Goal: Information Seeking & Learning: Learn about a topic

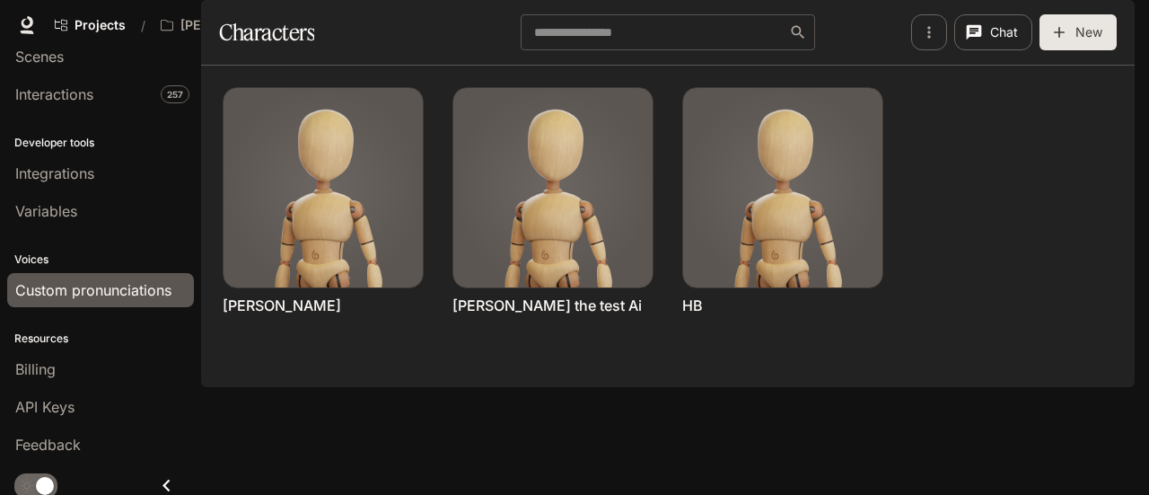
scroll to position [93, 0]
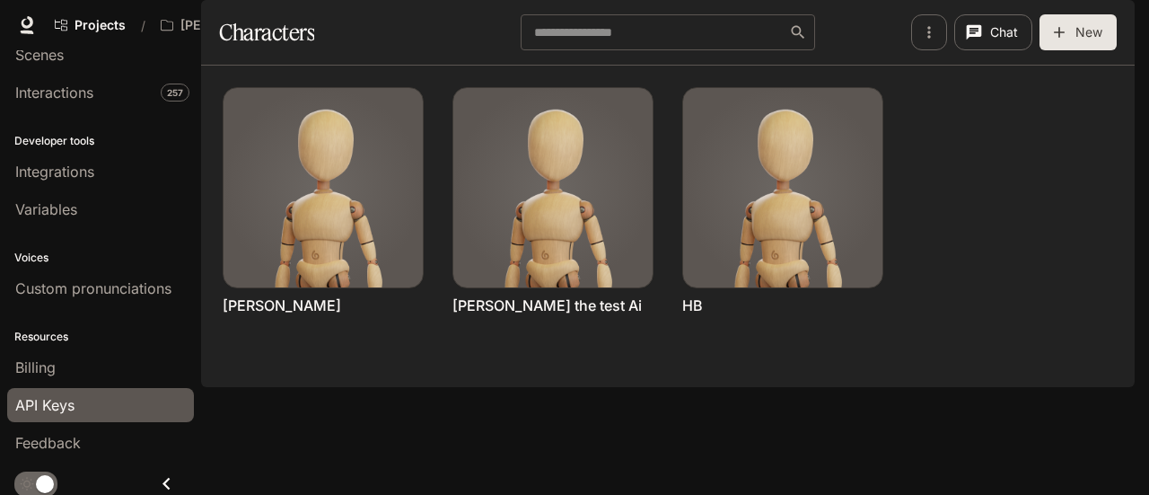
click at [66, 394] on span "API Keys" at bounding box center [44, 405] width 59 height 22
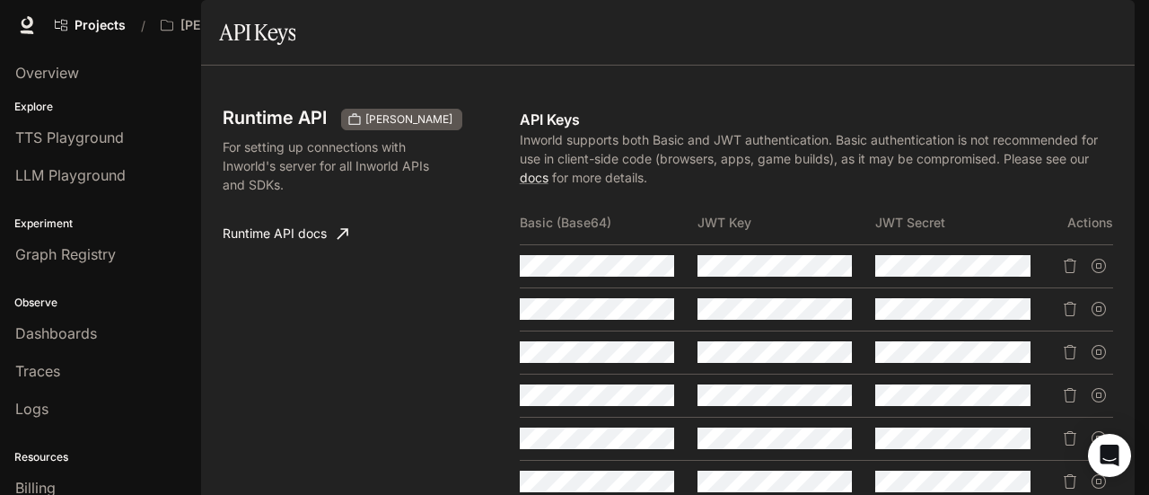
scroll to position [539, 0]
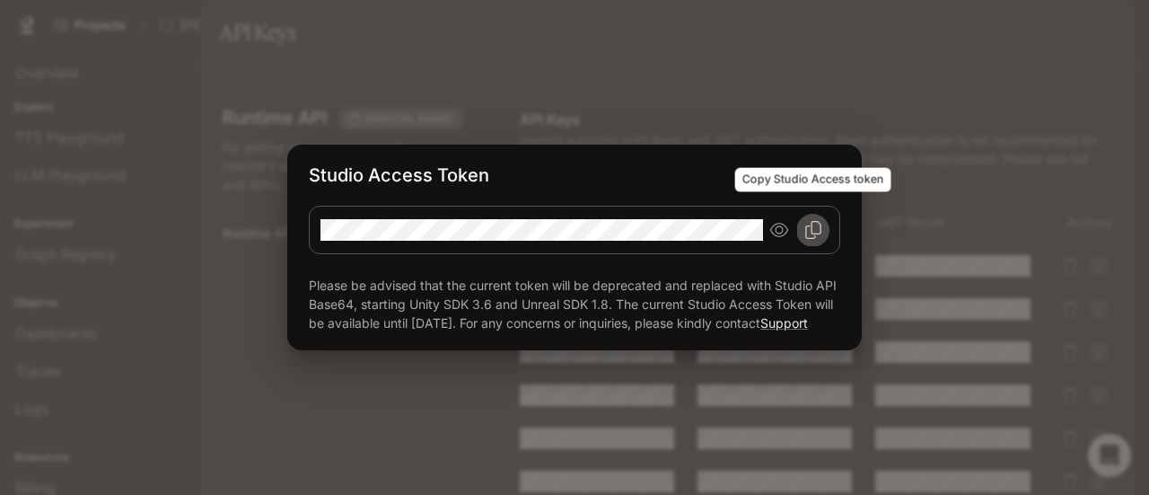
click at [826, 221] on button "Copy Studio Access token" at bounding box center [813, 230] width 32 height 32
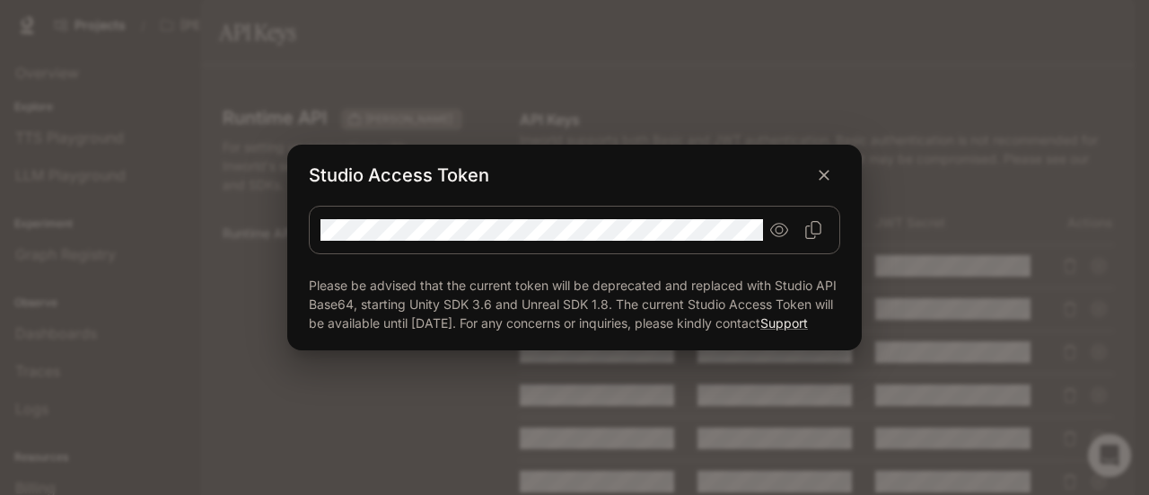
click at [677, 65] on div "Studio Access Token Please be advised that the current token will be deprecated…" at bounding box center [574, 247] width 1149 height 495
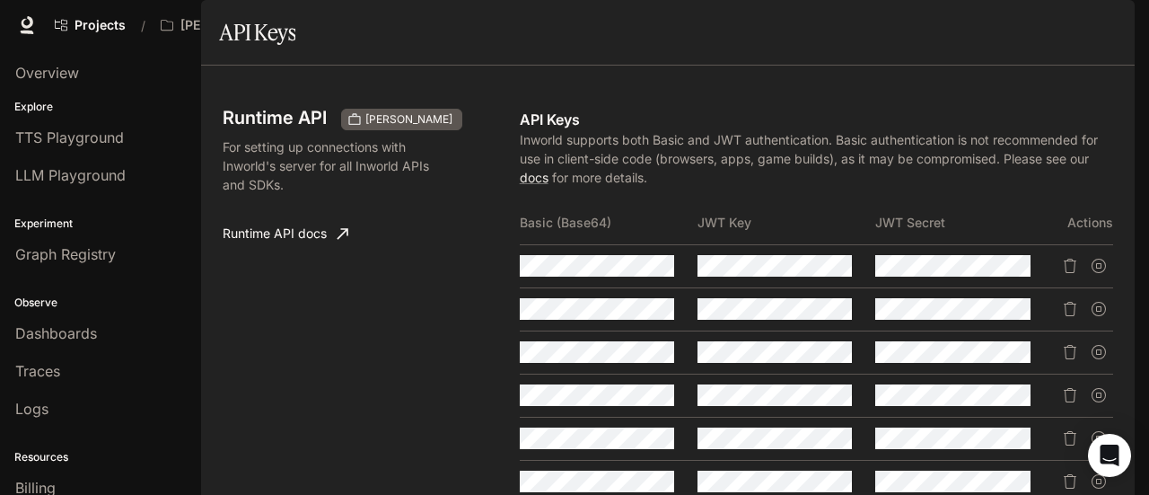
click at [955, 26] on span "Documentation" at bounding box center [990, 25] width 89 height 22
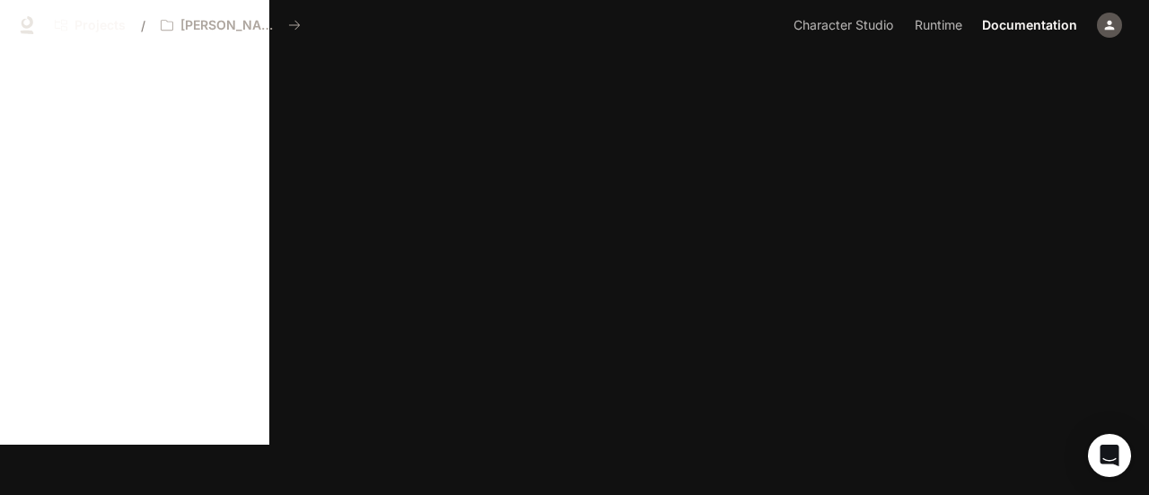
click at [1025, 22] on span "Documentation" at bounding box center [1029, 25] width 95 height 22
